Goal: Find specific page/section: Find specific page/section

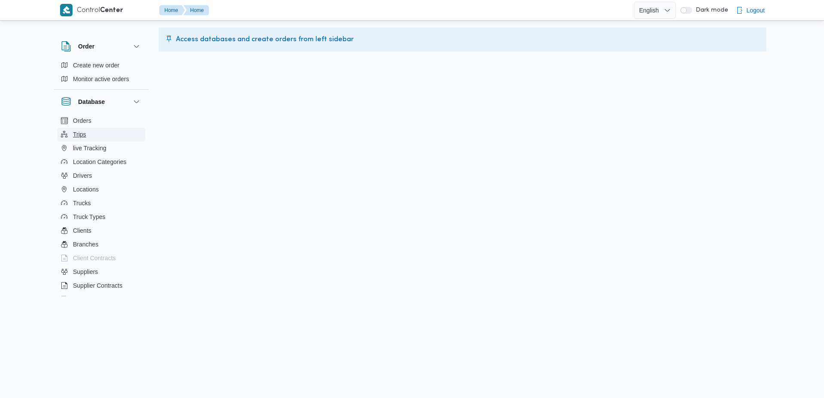
click at [73, 132] on span "Trips" at bounding box center [79, 134] width 13 height 10
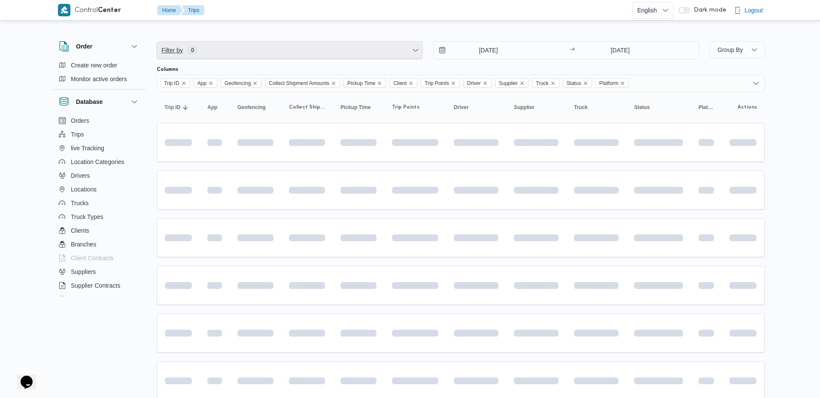
click at [318, 51] on span "Filter by 0" at bounding box center [289, 50] width 265 height 17
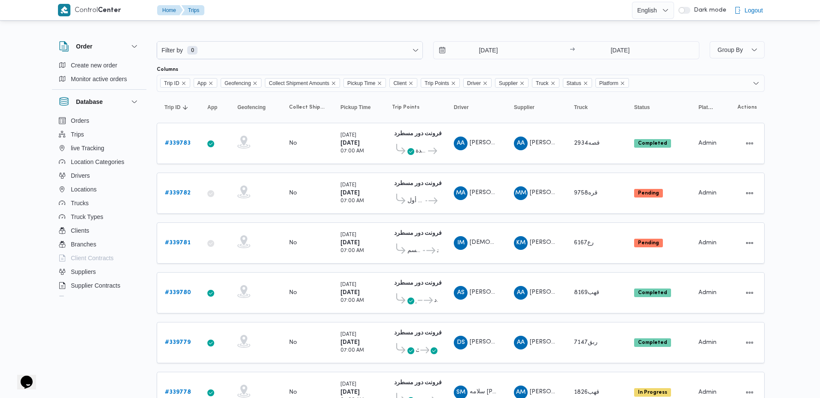
click at [321, 116] on table "Trip ID Click to sort in ascending order App Click to sort in ascending order G…" at bounding box center [461, 356] width 608 height 529
click at [279, 62] on div "Filter by 0 [DATE] → [DATE]" at bounding box center [428, 50] width 553 height 28
click at [276, 55] on span "Filter by 0" at bounding box center [289, 50] width 265 height 17
click at [228, 273] on td "App" at bounding box center [215, 292] width 30 height 41
click at [250, 48] on span "Filter by 0" at bounding box center [289, 50] width 265 height 17
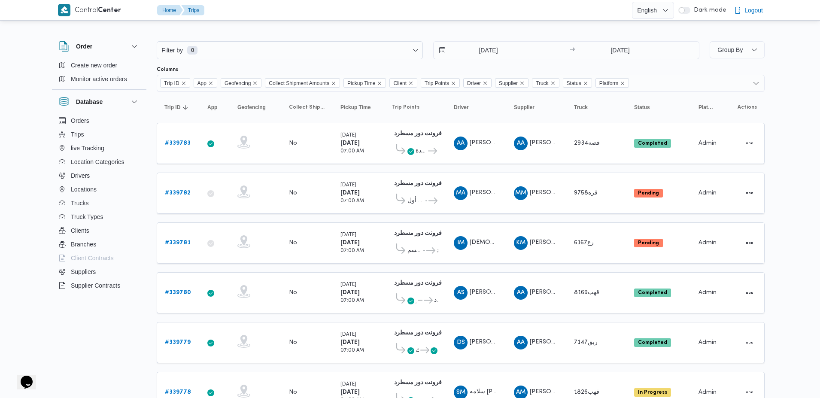
click at [214, 264] on table "Trip ID Click to sort in ascending order App Click to sort in ascending order G…" at bounding box center [461, 356] width 608 height 529
